Goal: Information Seeking & Learning: Learn about a topic

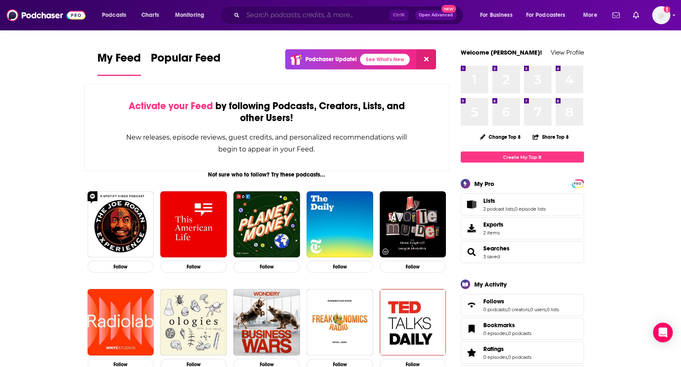
click at [313, 19] on input "Search podcasts, credits, & more..." at bounding box center [316, 15] width 146 height 13
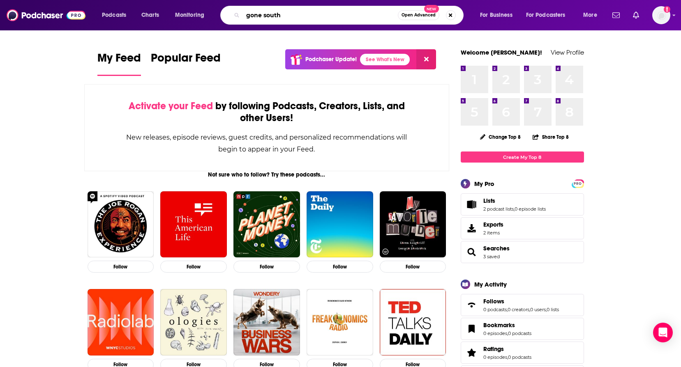
type input "gone south"
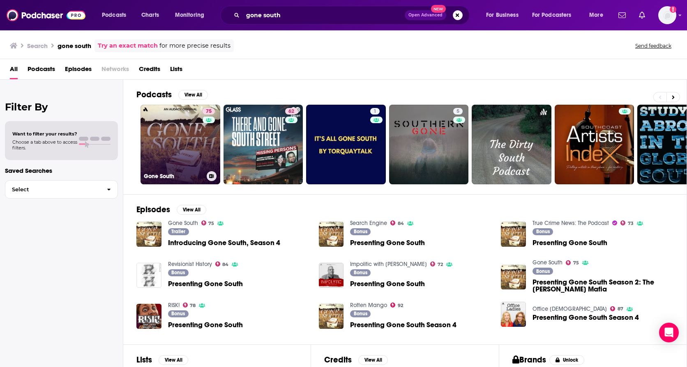
click at [177, 141] on link "75 Gone South" at bounding box center [181, 145] width 80 height 80
